Goal: Transaction & Acquisition: Purchase product/service

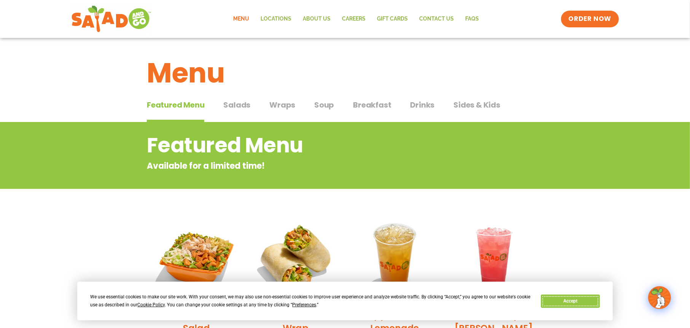
click at [554, 299] on button "Accept" at bounding box center [570, 301] width 59 height 13
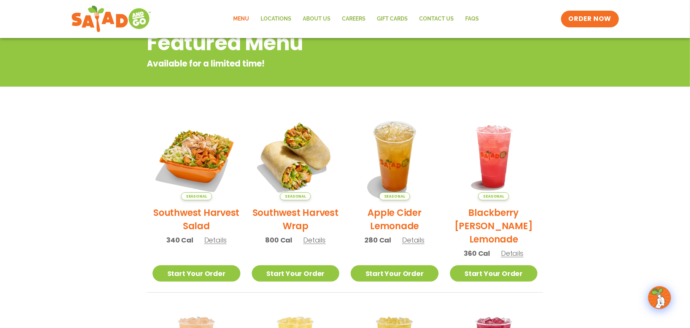
scroll to position [82, 0]
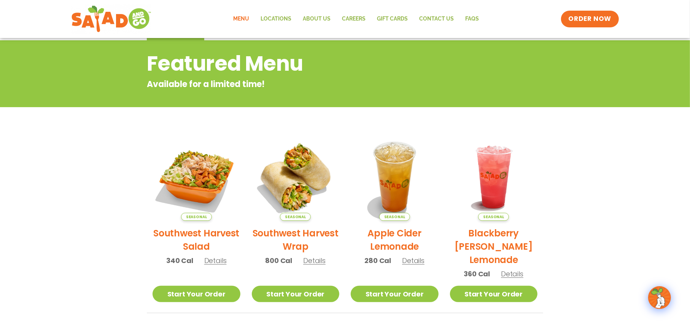
click at [245, 17] on link "Menu" at bounding box center [241, 19] width 27 height 18
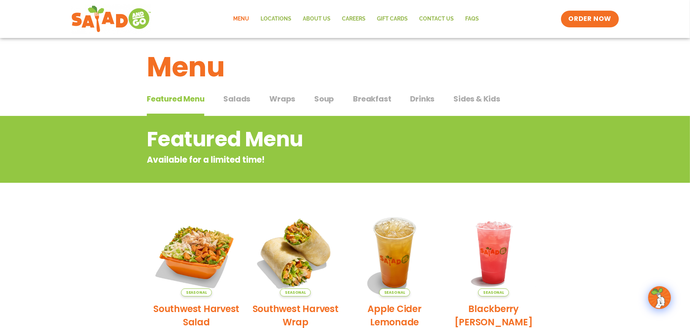
scroll to position [7, 0]
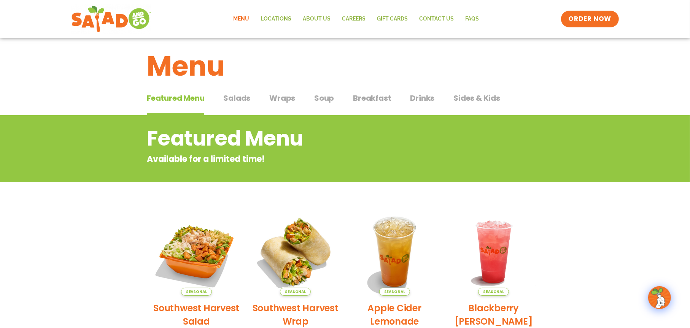
click at [222, 95] on div "Featured Menu Featured Menu Salads Salads Wraps Wraps Soup Soup Breakfast Break…" at bounding box center [345, 103] width 396 height 26
click at [228, 96] on span "Salads" at bounding box center [236, 97] width 27 height 11
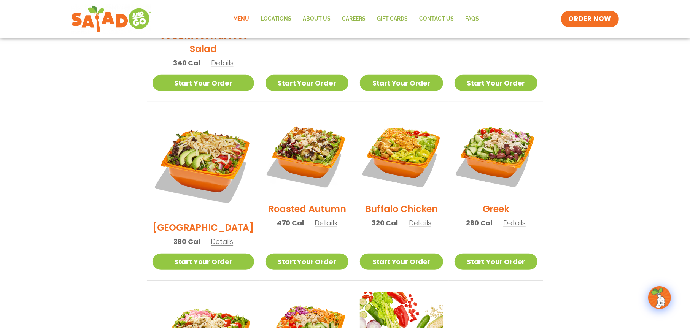
scroll to position [336, 0]
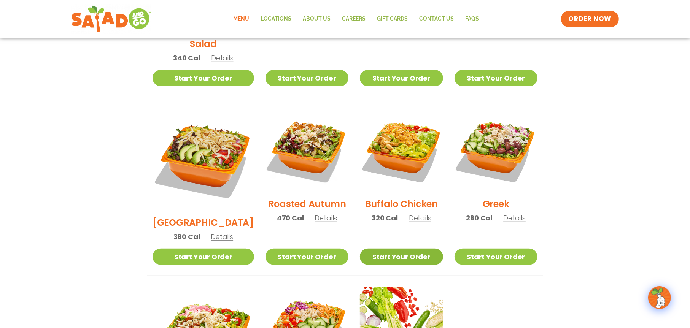
click at [420, 249] on link "Start Your Order" at bounding box center [401, 257] width 83 height 16
